Goal: Task Accomplishment & Management: Complete application form

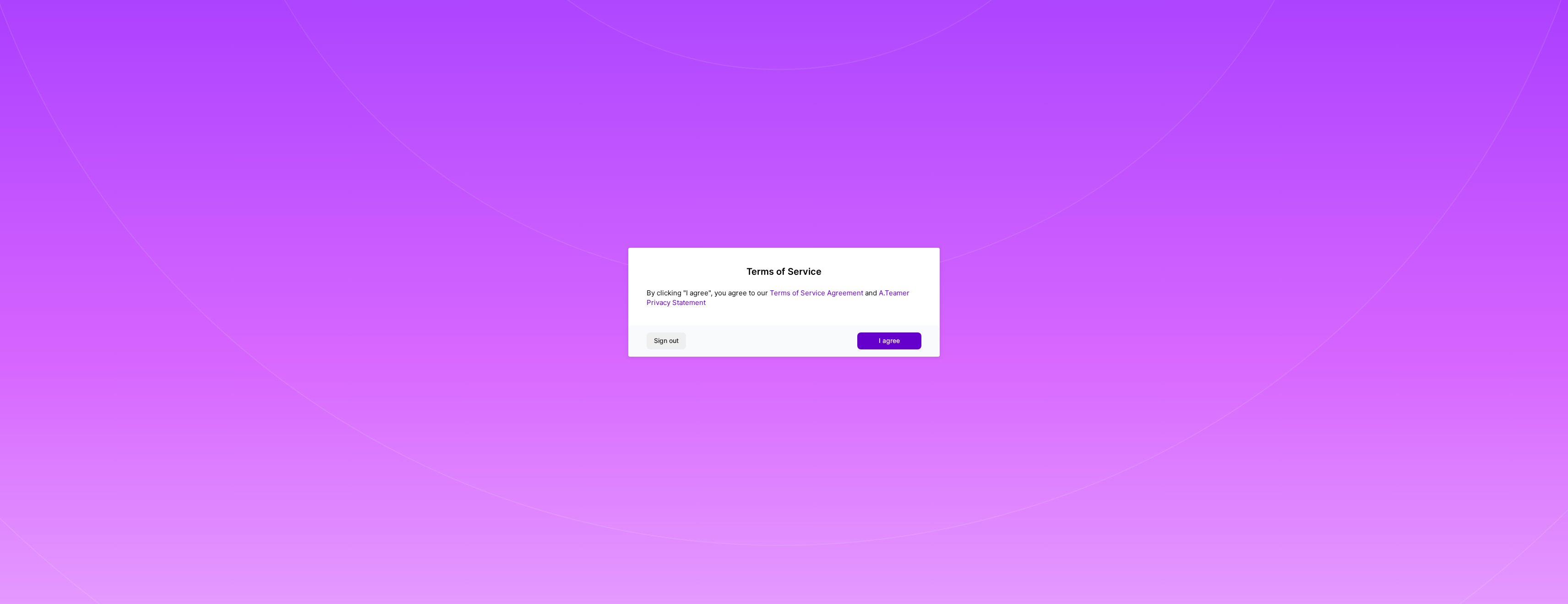
click at [881, 339] on span "I agree" at bounding box center [889, 340] width 21 height 9
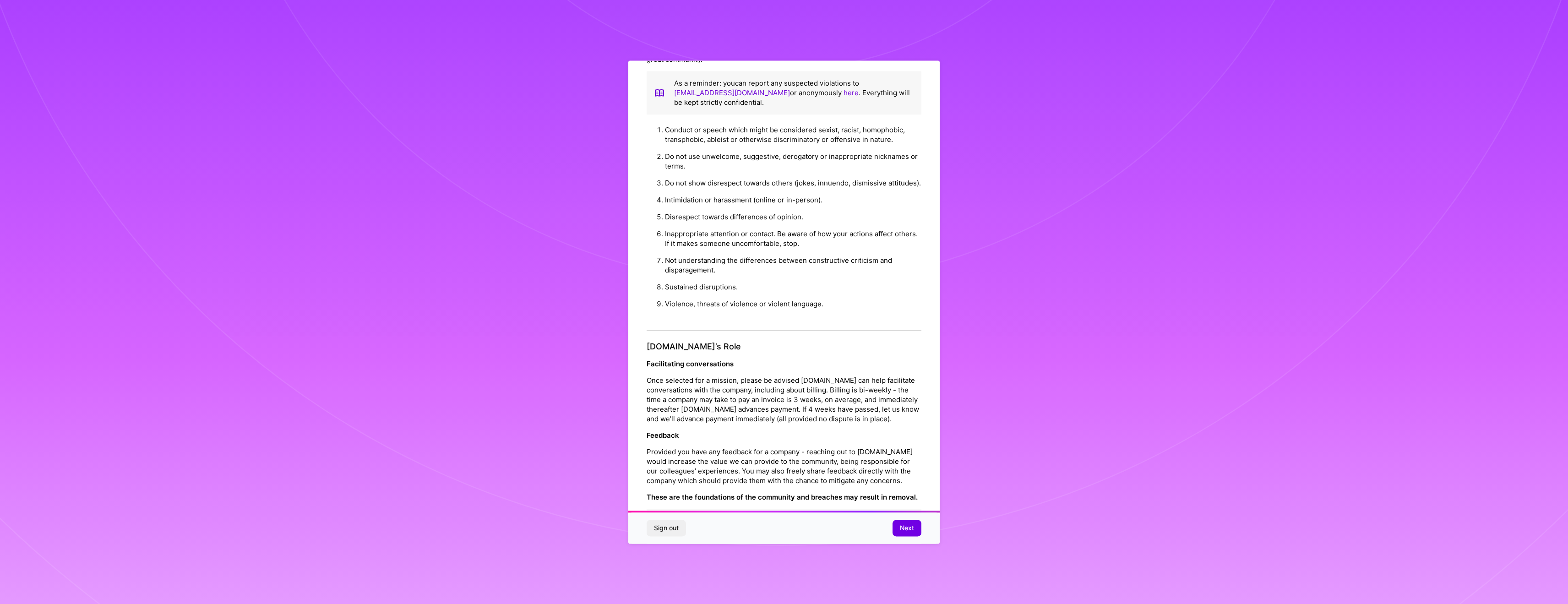
scroll to position [737, 0]
click at [911, 526] on span "Next" at bounding box center [906, 528] width 14 height 9
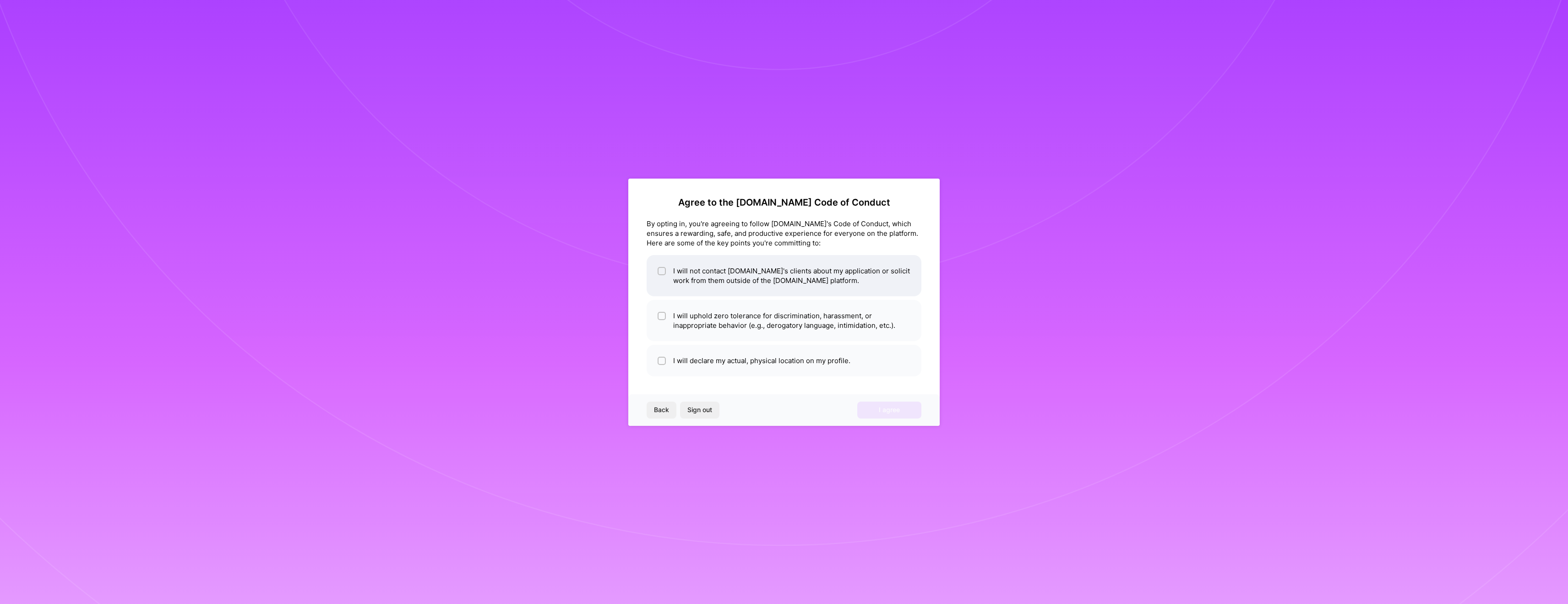
click at [752, 281] on li "I will not contact [DOMAIN_NAME]'s clients about my application or solicit work…" at bounding box center [783, 276] width 275 height 41
checkbox input "true"
click at [748, 325] on li "I will uphold zero tolerance for discrimination, harassment, or inappropriate b…" at bounding box center [783, 321] width 275 height 41
checkbox input "true"
click at [741, 364] on li "I will declare my actual, physical location on my profile." at bounding box center [783, 361] width 275 height 32
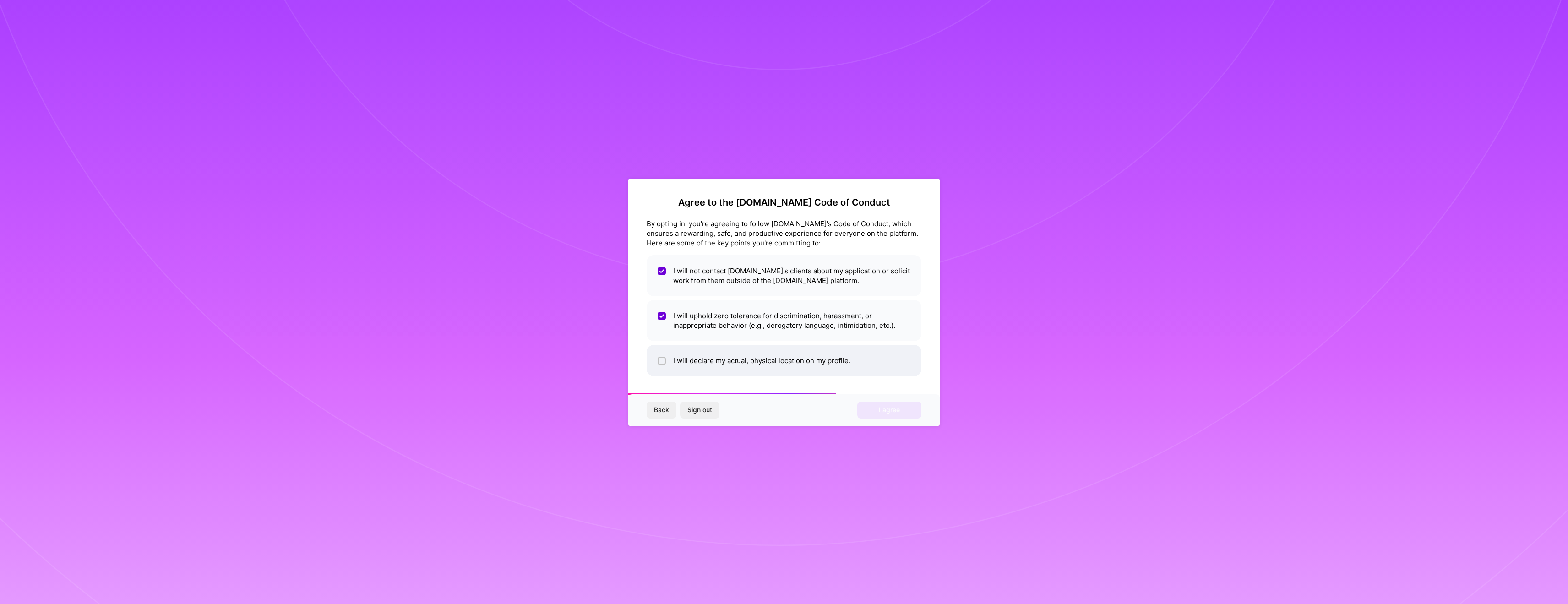
checkbox input "true"
click at [886, 413] on span "I agree" at bounding box center [889, 410] width 21 height 9
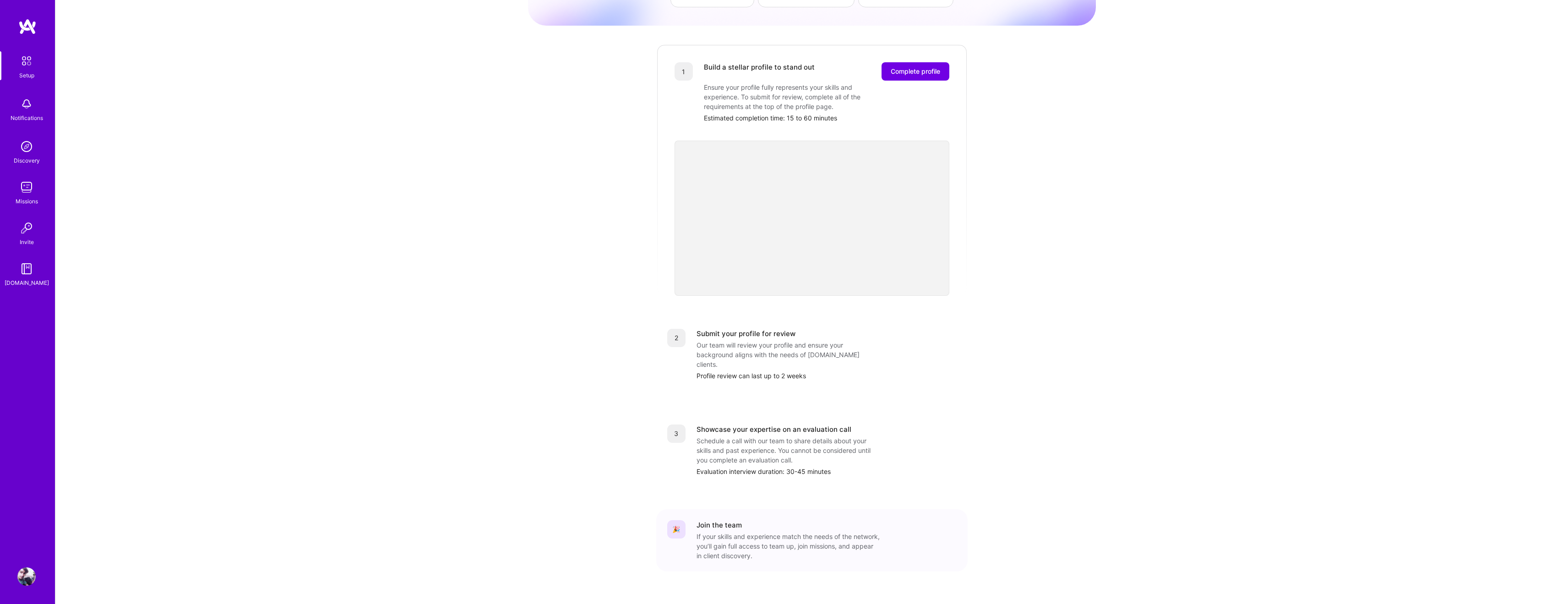
scroll to position [92, 0]
click at [914, 68] on span "Complete profile" at bounding box center [915, 72] width 49 height 9
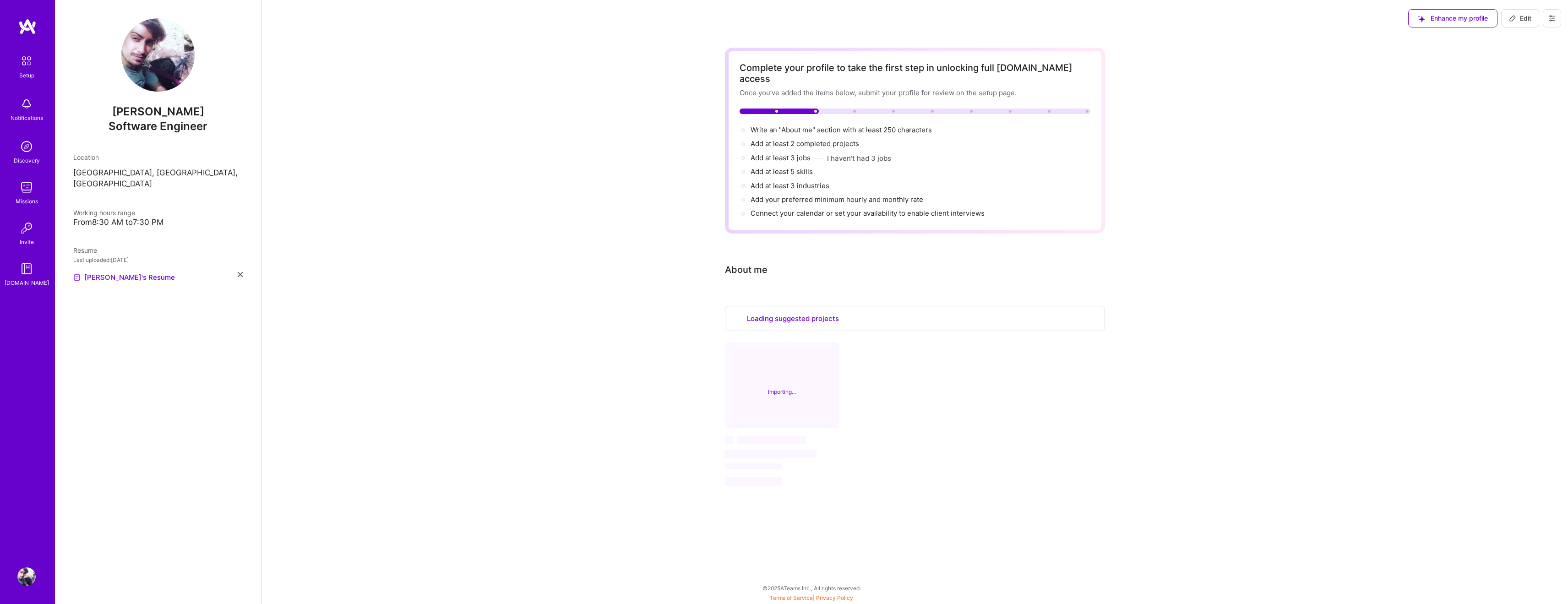
select select "US"
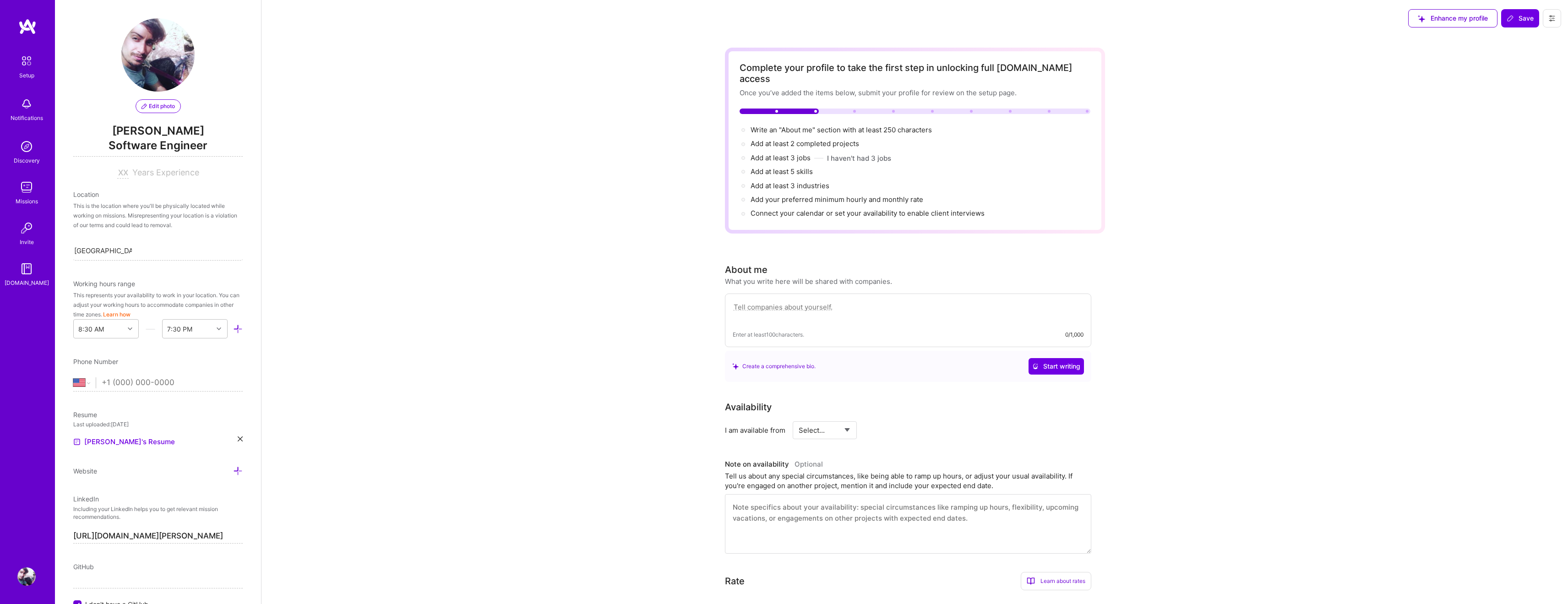
select select "Right Now"
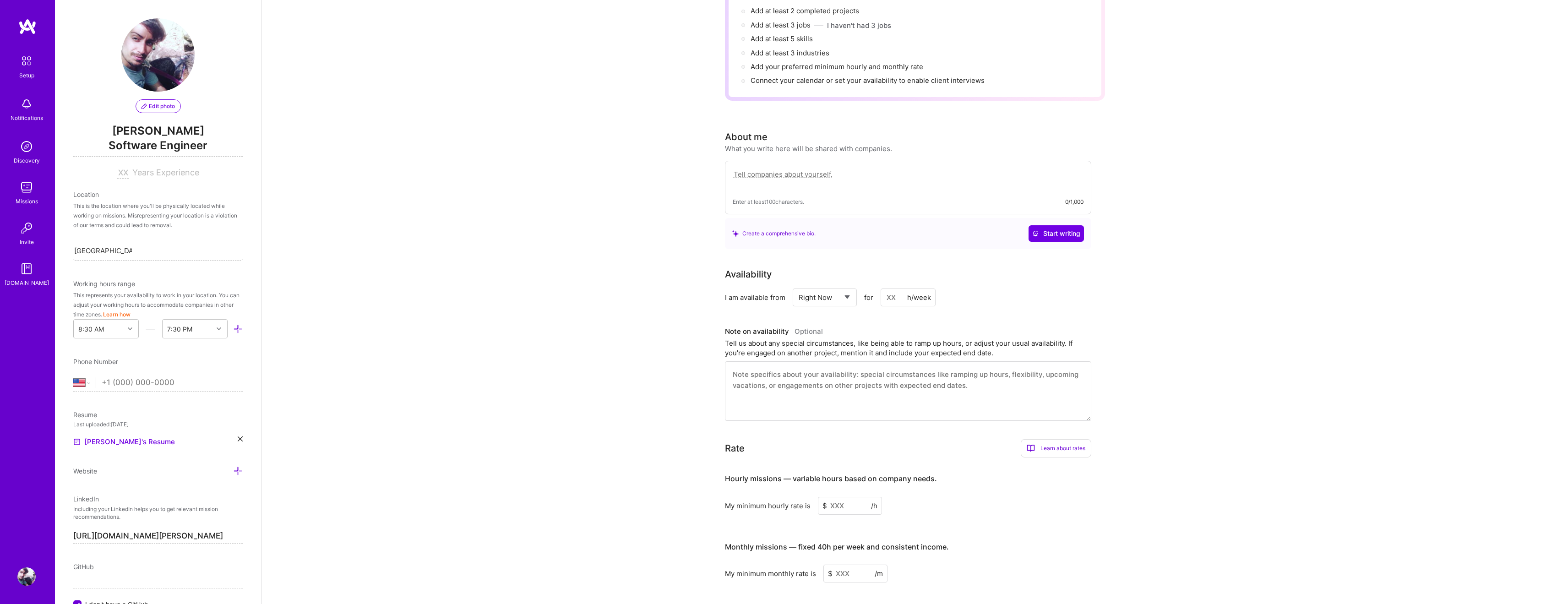
scroll to position [188, 0]
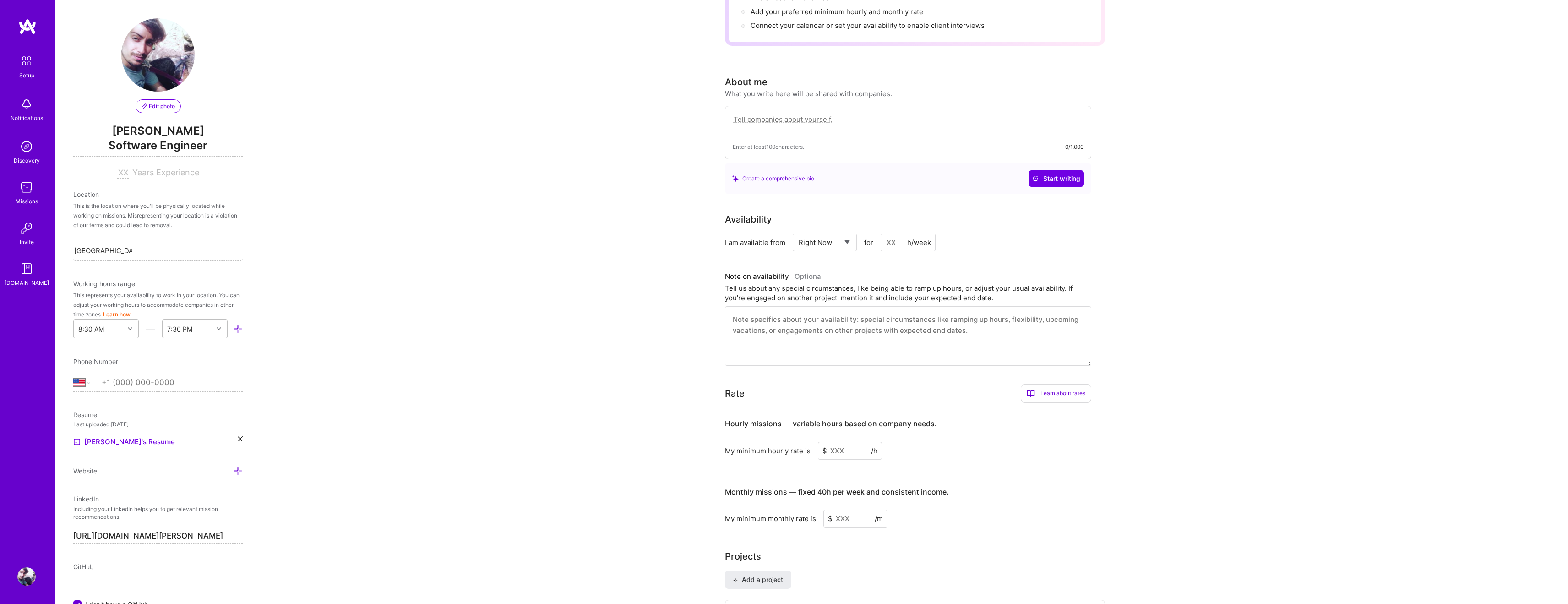
click at [896, 234] on input at bounding box center [908, 242] width 55 height 18
type input "40"
click at [721, 289] on div "Complete your profile to take the first step in unlocking full [DOMAIN_NAME] ac…" at bounding box center [915, 292] width 1306 height 886
click at [850, 442] on input at bounding box center [850, 451] width 64 height 18
select select "IT"
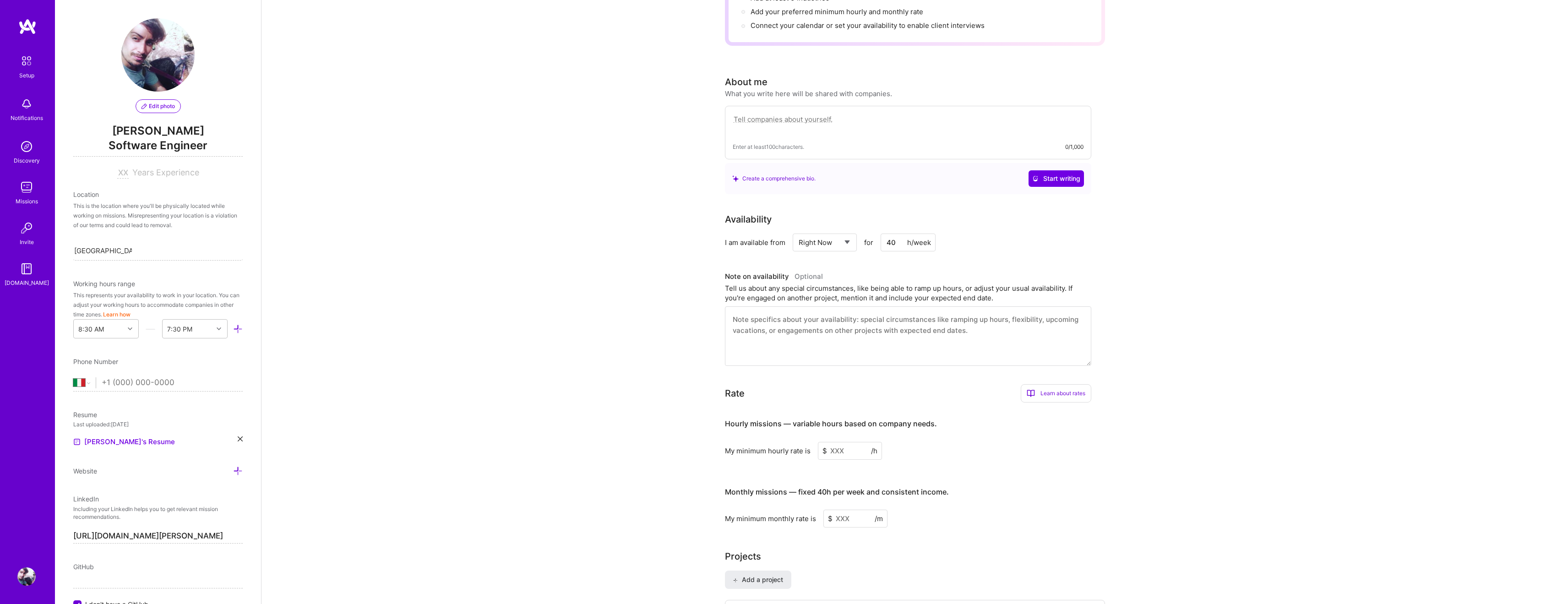
click at [143, 382] on input "tel" at bounding box center [172, 383] width 141 height 27
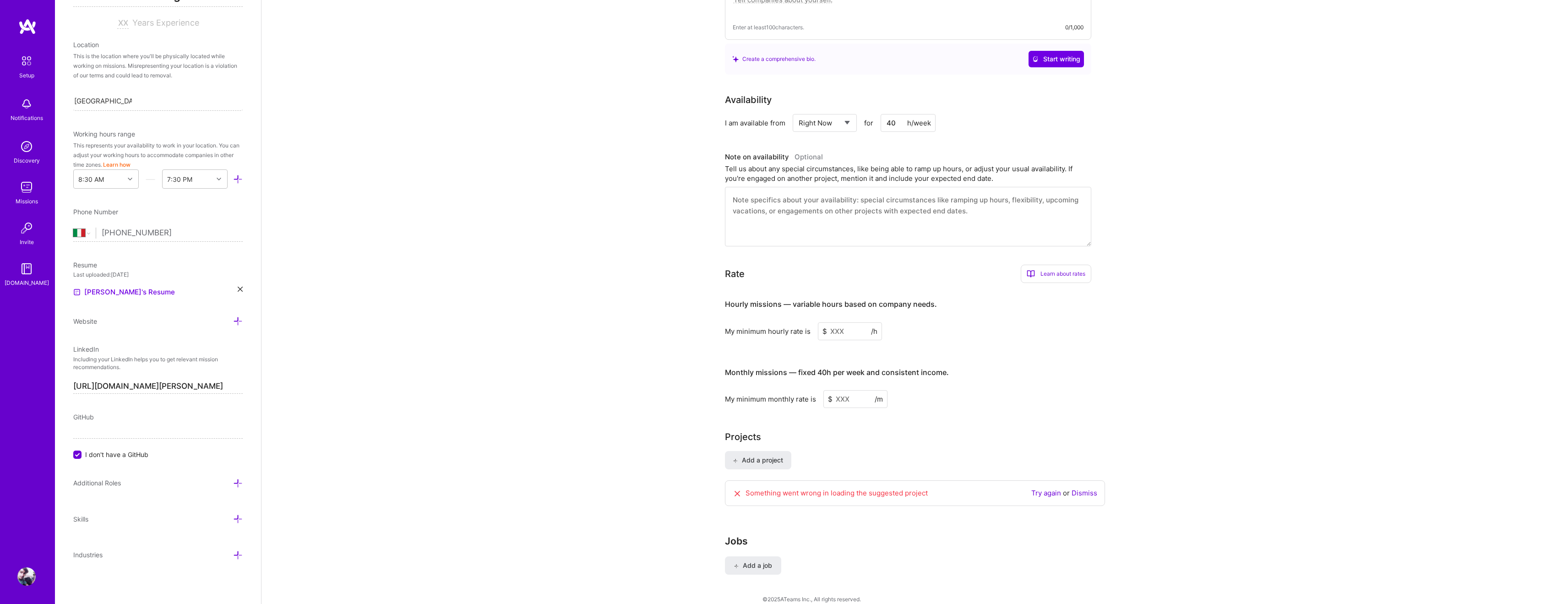
scroll to position [149, 0]
type input "[PHONE_NUMBER]"
click at [75, 454] on input "I don't have a GitHub" at bounding box center [79, 456] width 9 height 9
paste input "[URL][DOMAIN_NAME]"
type input "[URL][DOMAIN_NAME]"
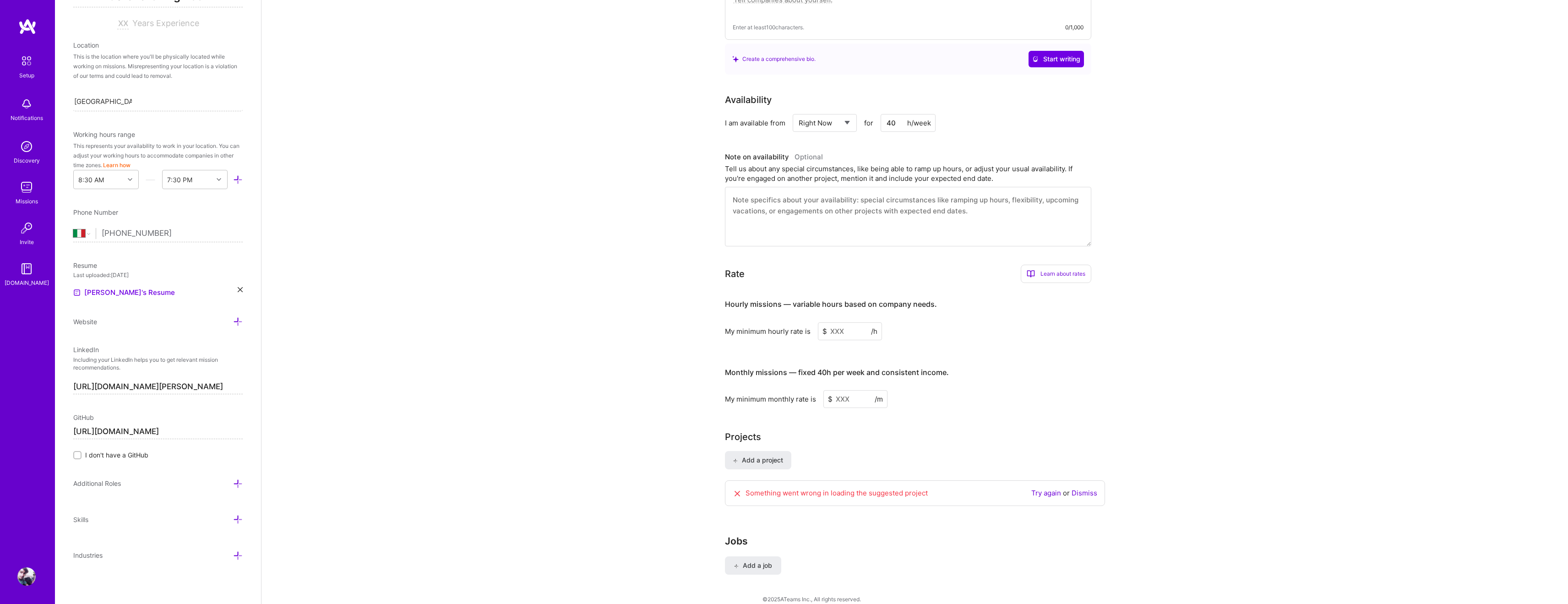
click at [238, 482] on icon at bounding box center [238, 484] width 10 height 10
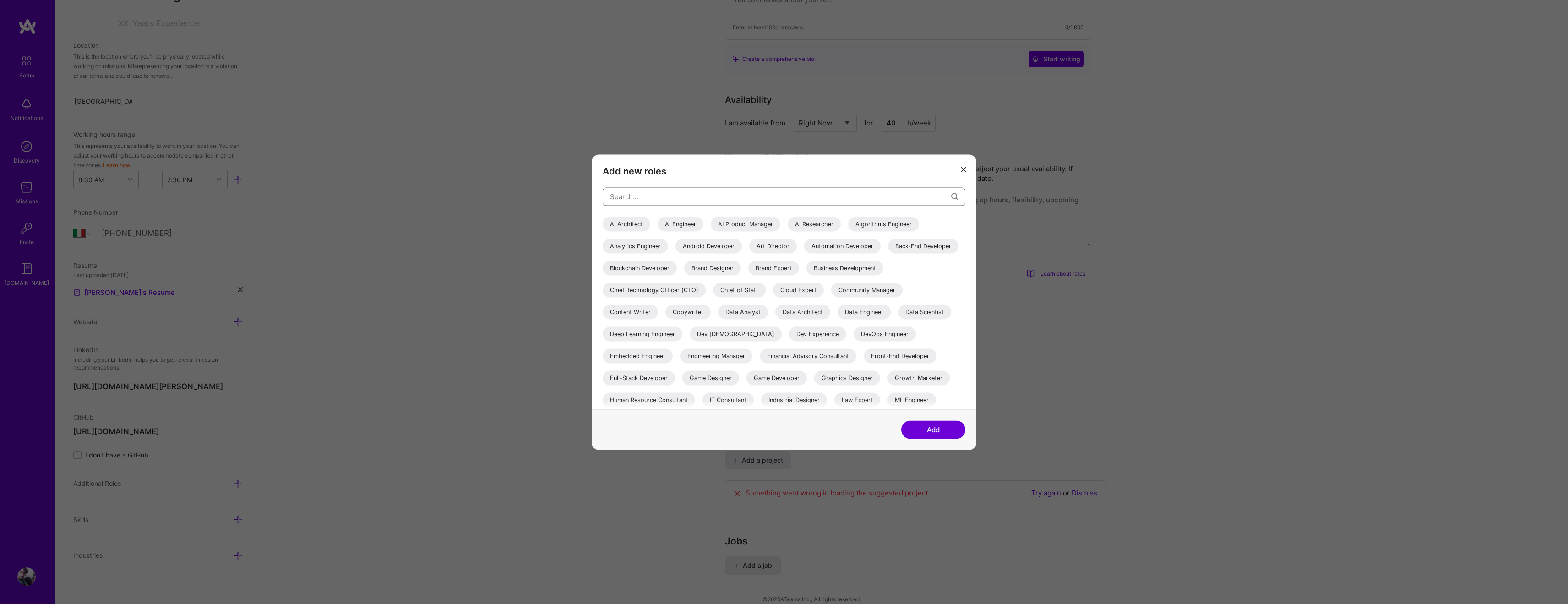
click at [650, 195] on input "modal" at bounding box center [780, 197] width 341 height 23
click at [963, 169] on icon "modal" at bounding box center [963, 170] width 5 height 5
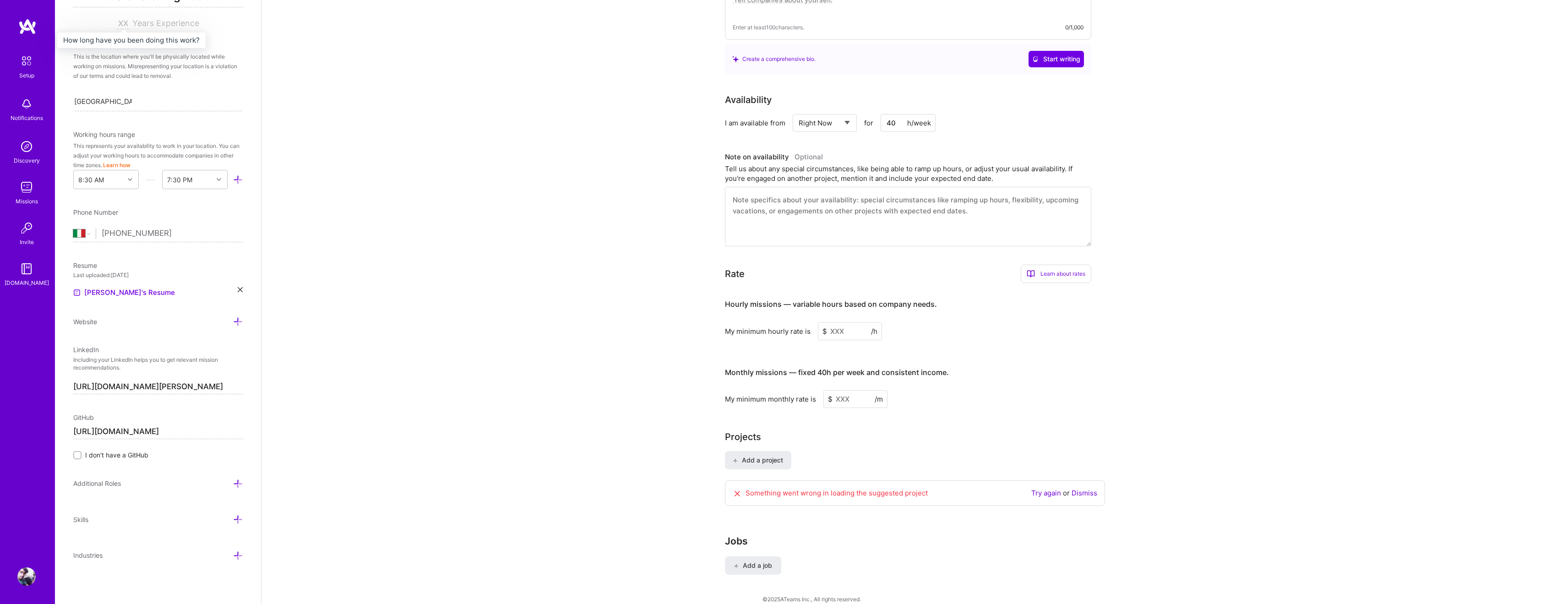
click at [121, 25] on input at bounding box center [123, 24] width 12 height 11
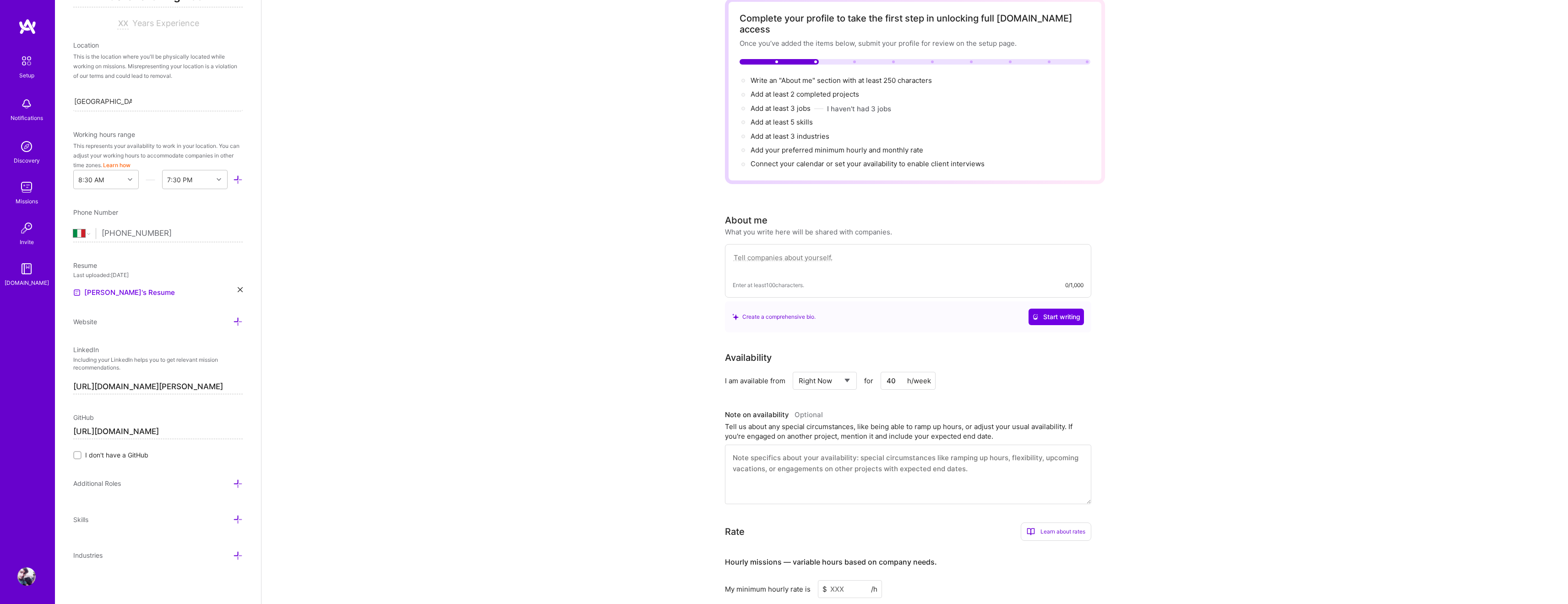
scroll to position [46, 0]
type input "2"
type input "16"
click at [410, 175] on div "Complete your profile to take the first step in unlocking full [DOMAIN_NAME] ac…" at bounding box center [915, 433] width 1306 height 886
click at [203, 63] on div "This is the location where you'll be physically located while working on missio…" at bounding box center [158, 66] width 169 height 29
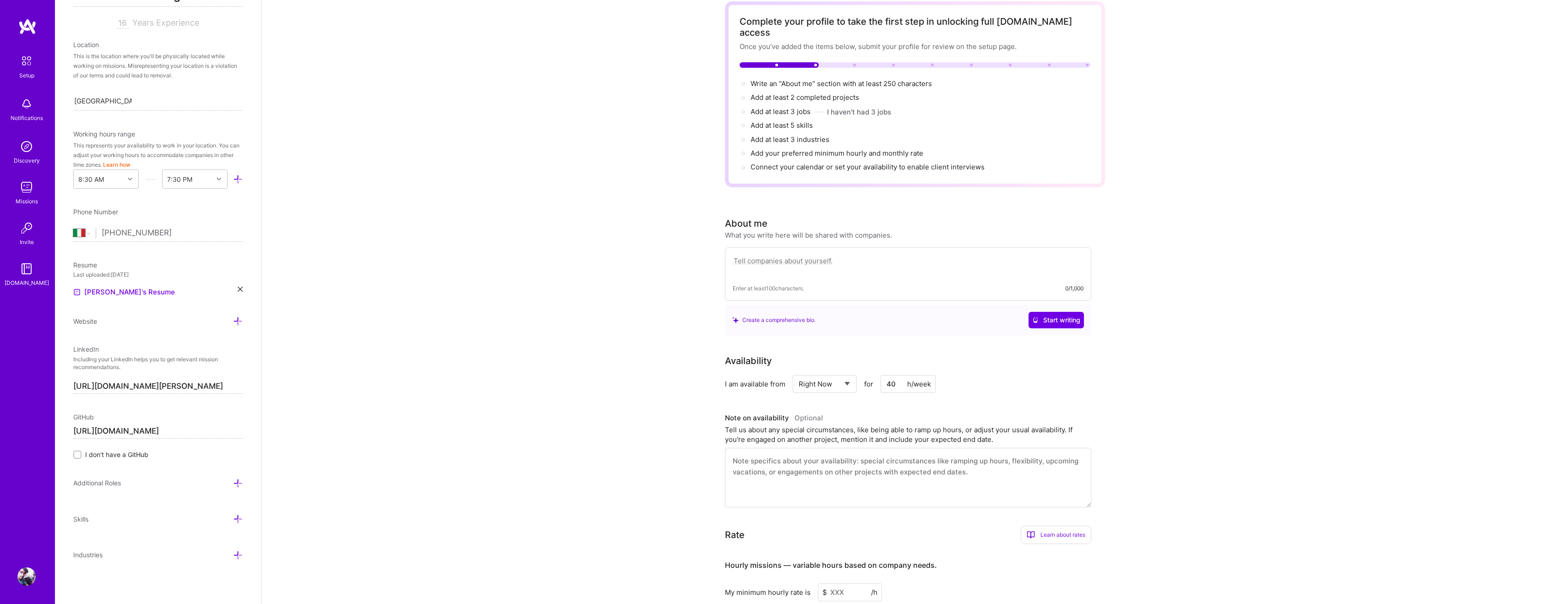
scroll to position [149, 0]
click at [239, 554] on icon at bounding box center [238, 556] width 10 height 10
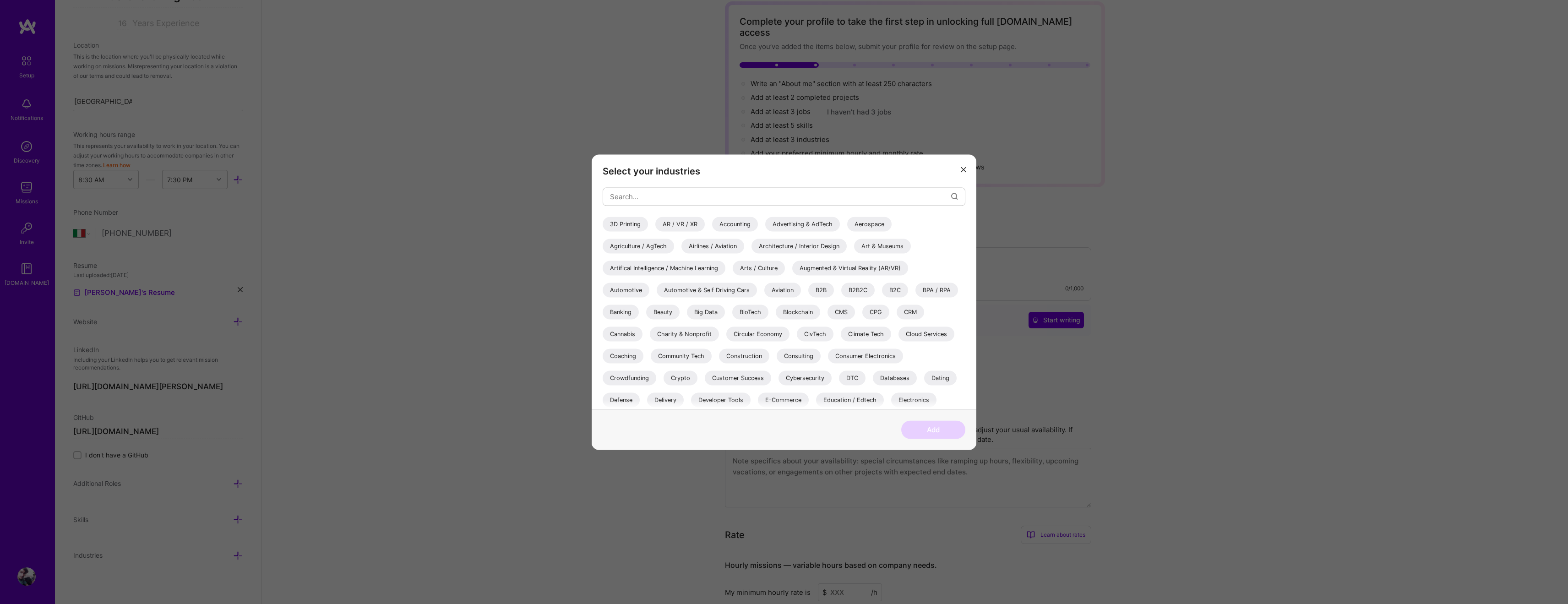
click at [956, 167] on h3 "Select your industries" at bounding box center [784, 171] width 363 height 11
click at [965, 171] on icon "modal" at bounding box center [963, 170] width 5 height 5
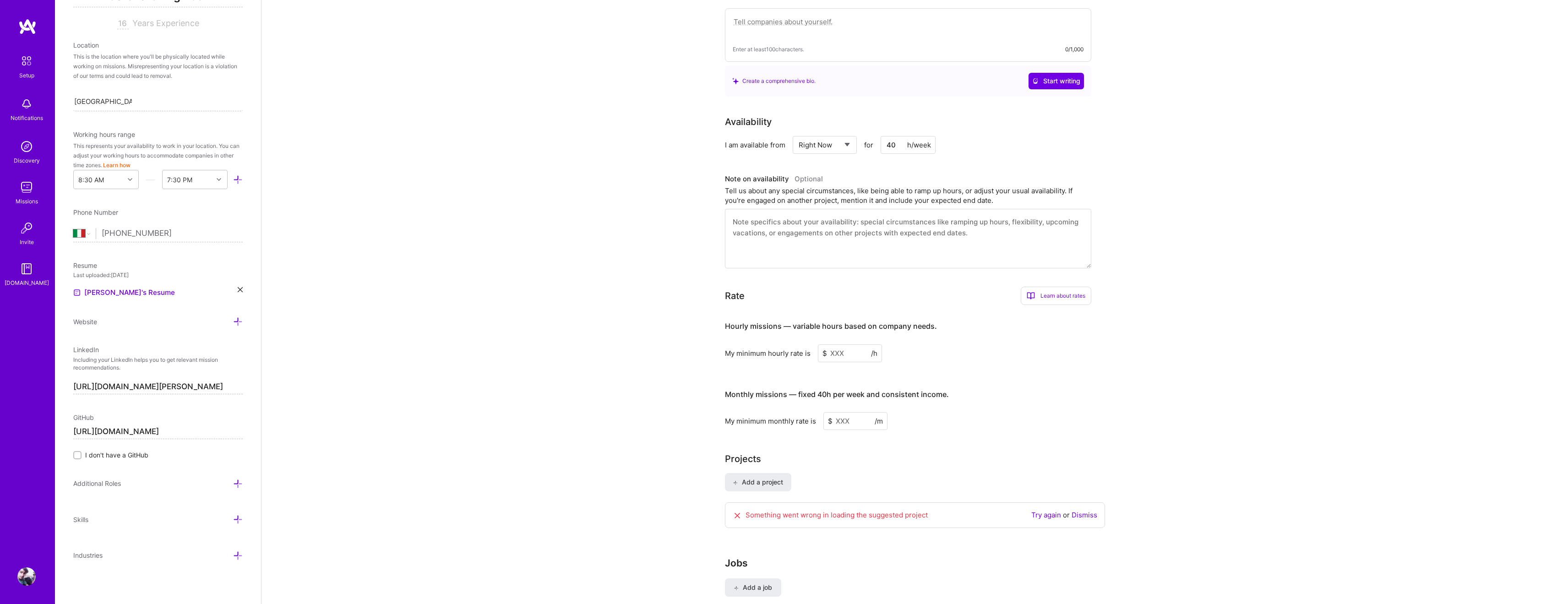
scroll to position [292, 0]
click at [856, 338] on input at bounding box center [850, 346] width 64 height 18
type input "65"
click at [857, 422] on input at bounding box center [855, 430] width 64 height 18
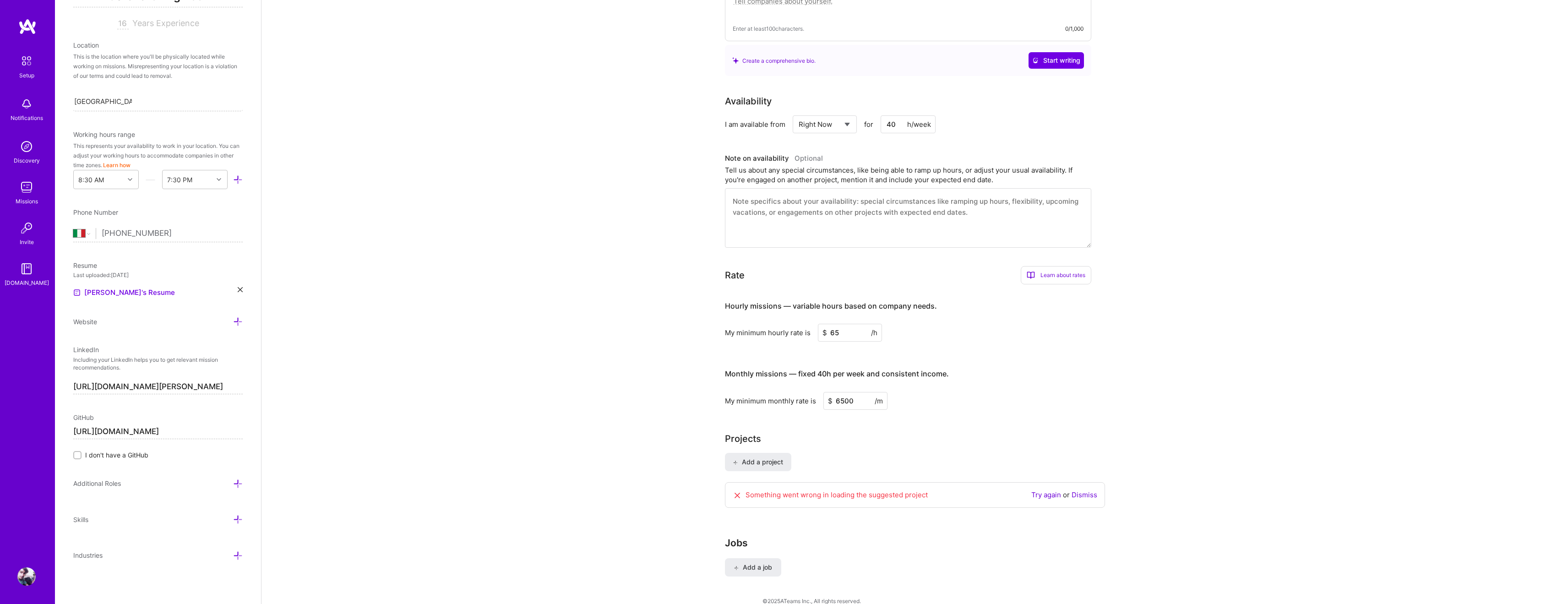
type input "6500"
click at [676, 439] on div "Complete your profile to take the first step in unlocking full [DOMAIN_NAME] ac…" at bounding box center [915, 181] width 1306 height 872
click at [779, 456] on span "Add a project" at bounding box center [758, 460] width 50 height 9
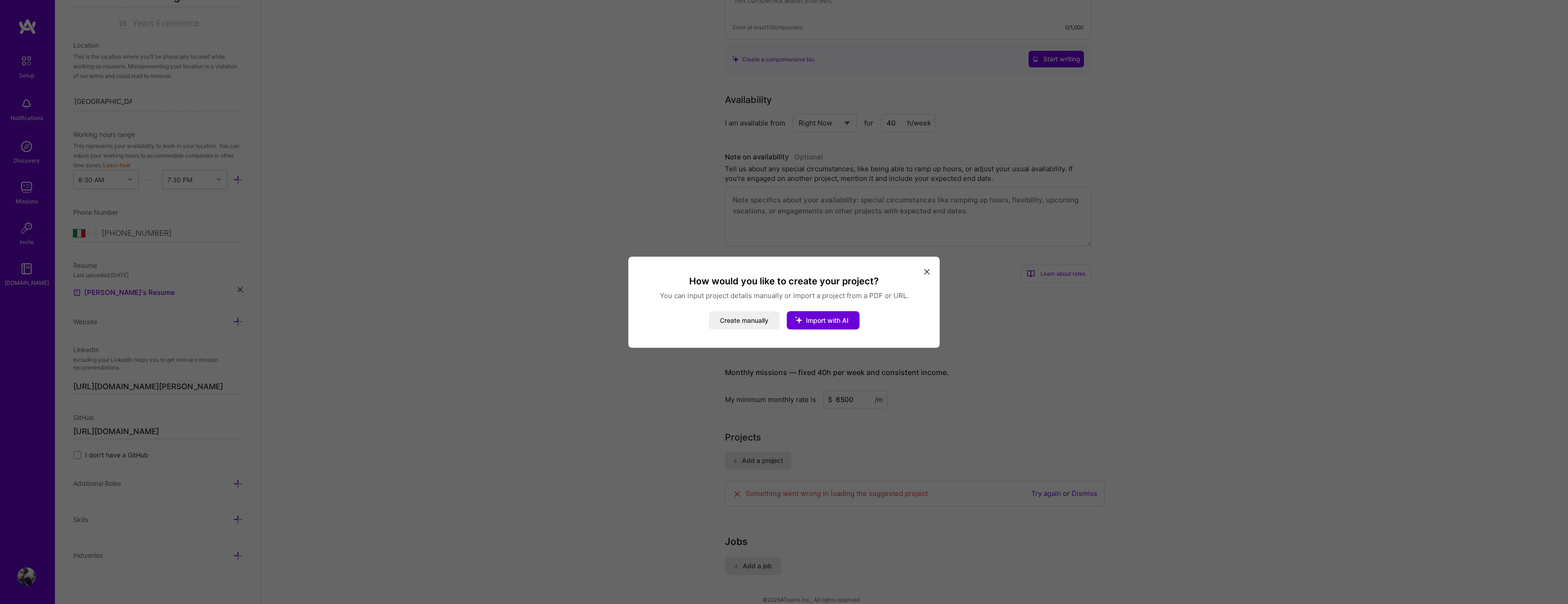
click at [923, 276] on button "modal" at bounding box center [927, 271] width 11 height 15
